Goal: Information Seeking & Learning: Learn about a topic

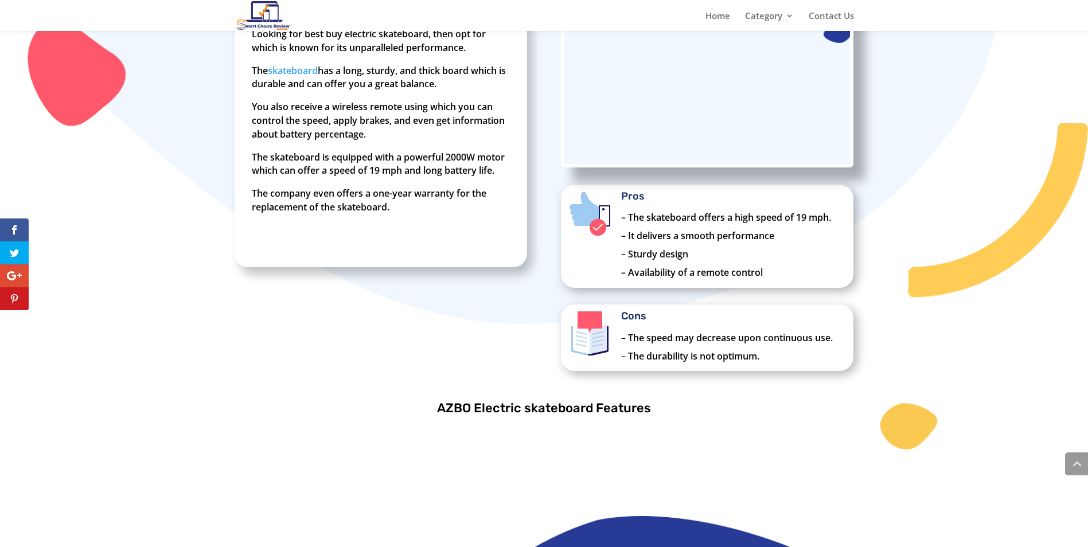
scroll to position [1103, 0]
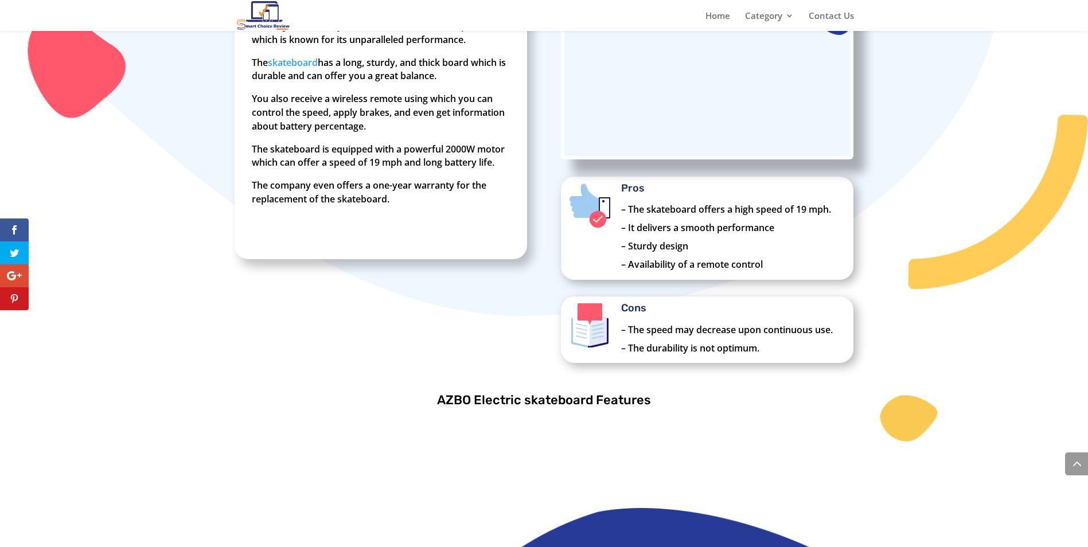
drag, startPoint x: 710, startPoint y: 209, endPoint x: 538, endPoint y: 278, distance: 185.1
click at [538, 278] on div "Looking for best buy electric skateboard, then opt for which is known for its u…" at bounding box center [544, 169] width 619 height 418
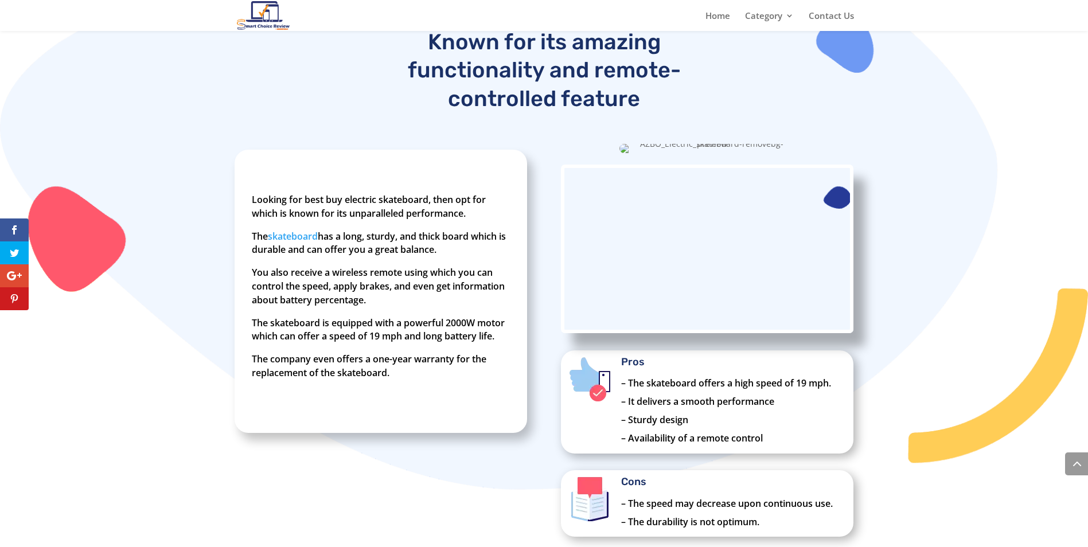
scroll to position [928, 0]
click at [307, 233] on link "skateboard" at bounding box center [293, 237] width 50 height 13
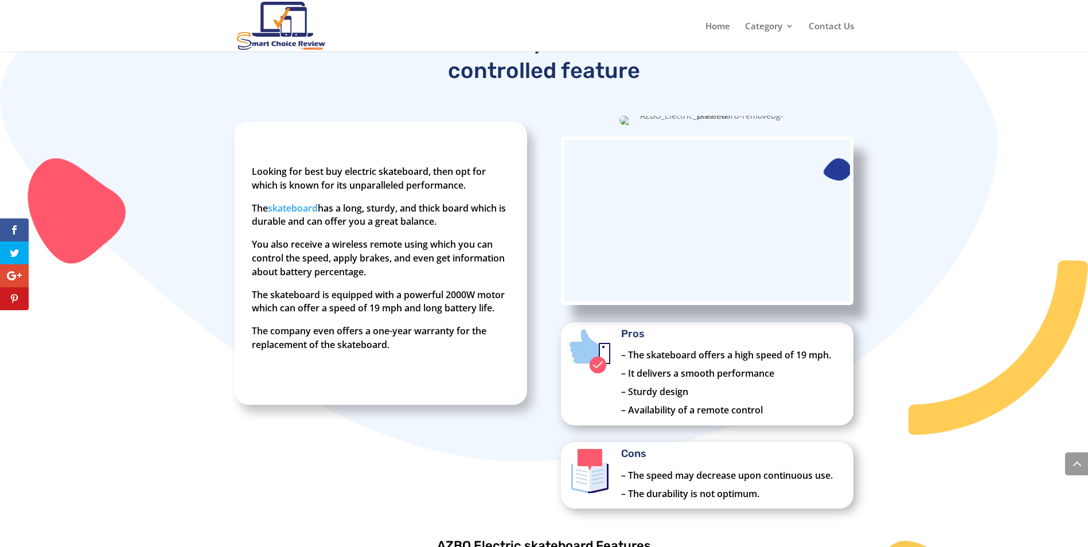
scroll to position [973, 0]
click at [347, 208] on p "The skateboard has a long, sturdy, and thick board which is durable and can off…" at bounding box center [381, 220] width 258 height 37
drag, startPoint x: 347, startPoint y: 208, endPoint x: 328, endPoint y: 280, distance: 74.1
click at [374, 260] on div "Looking for best buy electric skateboard, then opt for which is known for its u…" at bounding box center [381, 263] width 258 height 196
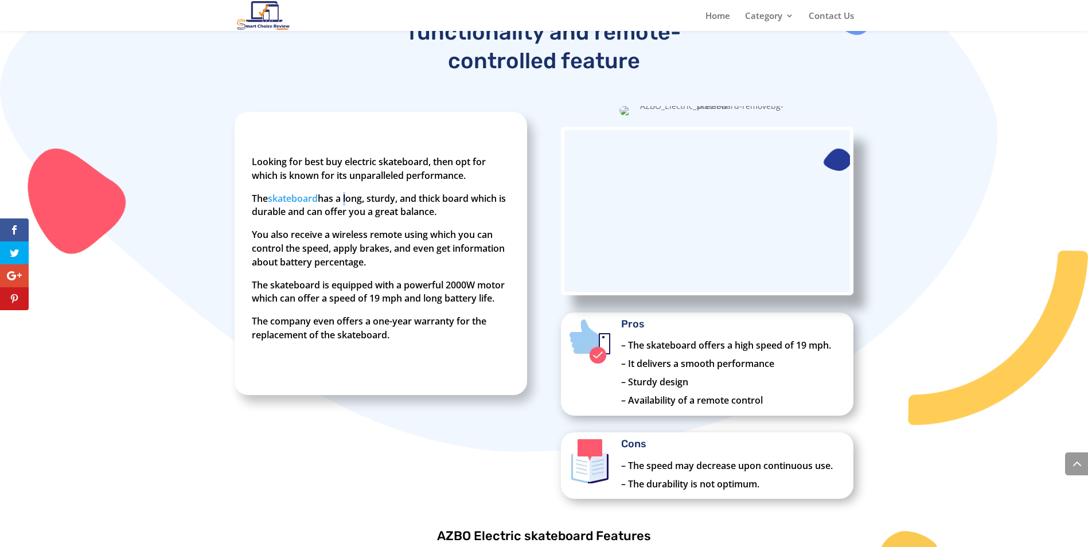
drag, startPoint x: 328, startPoint y: 280, endPoint x: 353, endPoint y: 299, distance: 31.9
click at [353, 299] on p "The skateboard is equipped with a powerful 2000W motor which can offer a speed …" at bounding box center [381, 297] width 258 height 37
drag, startPoint x: 353, startPoint y: 299, endPoint x: 456, endPoint y: 302, distance: 103.3
click at [456, 302] on p "The skateboard is equipped with a powerful 2000W motor which can offer a speed …" at bounding box center [381, 297] width 258 height 37
